Goal: Transaction & Acquisition: Download file/media

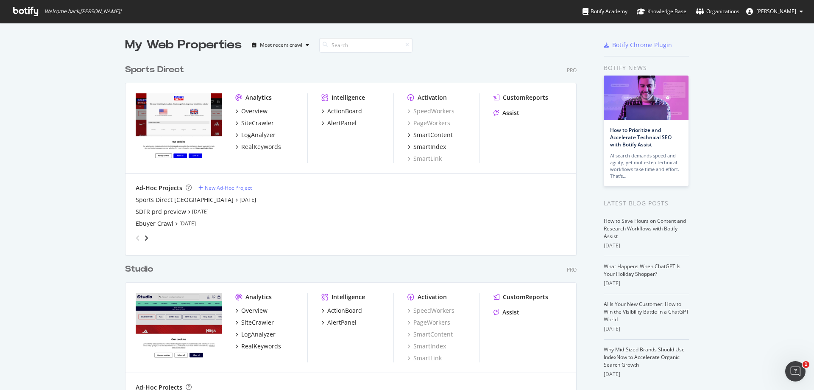
click at [151, 68] on div "Sports Direct" at bounding box center [154, 70] width 59 height 12
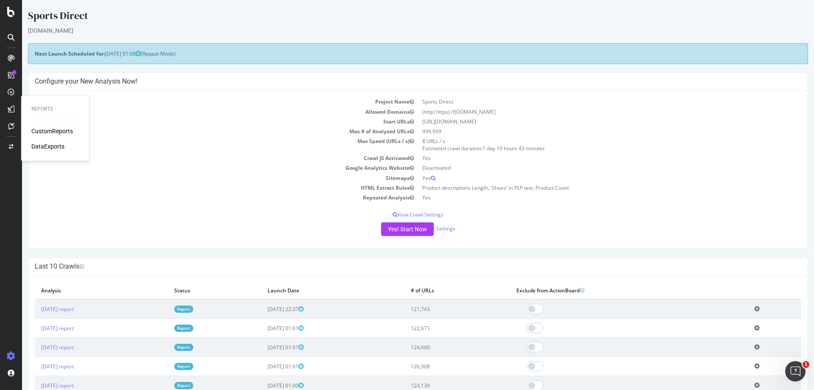
click at [39, 146] on div "DataExports" at bounding box center [47, 146] width 33 height 8
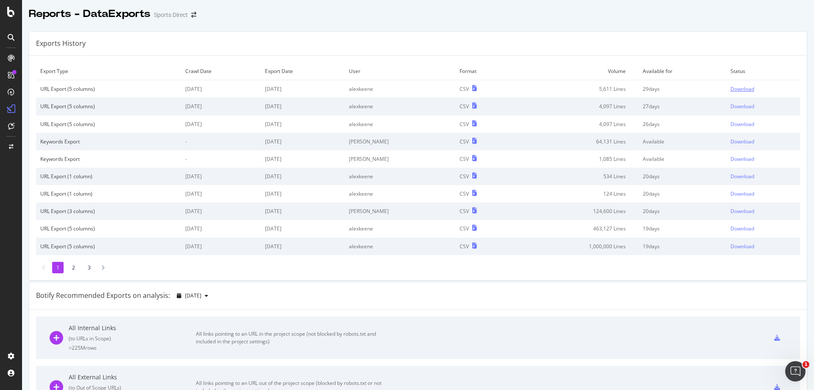
click at [730, 88] on div "Download" at bounding box center [742, 88] width 24 height 7
